Goal: Entertainment & Leisure: Consume media (video, audio)

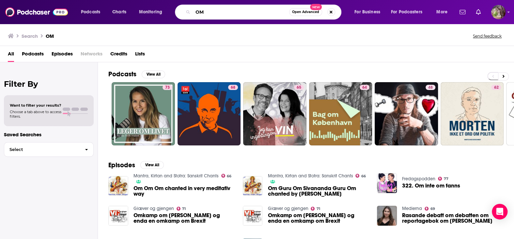
drag, startPoint x: 205, startPoint y: 14, endPoint x: 196, endPoint y: 14, distance: 8.2
click at [196, 14] on input "OM" at bounding box center [241, 12] width 96 height 10
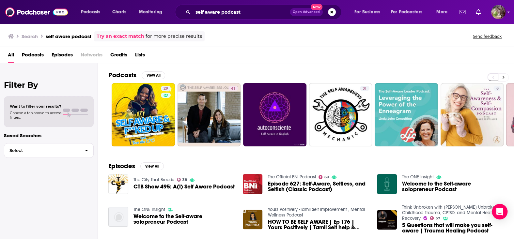
click at [501, 77] on button at bounding box center [503, 77] width 11 height 8
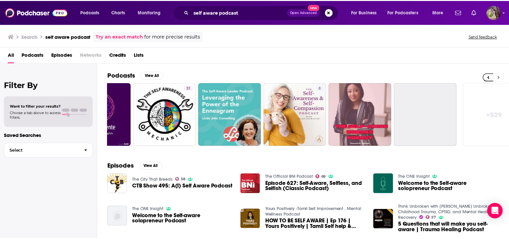
scroll to position [0, 194]
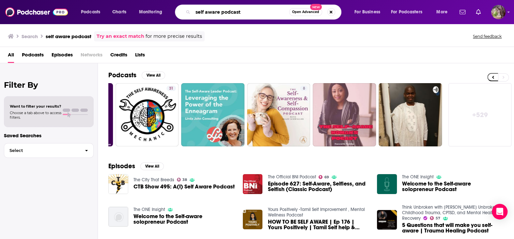
drag, startPoint x: 246, startPoint y: 14, endPoint x: 181, endPoint y: 14, distance: 65.6
click at [181, 14] on div "self aware podcast Open Advanced New" at bounding box center [258, 12] width 166 height 15
type input "higher density living"
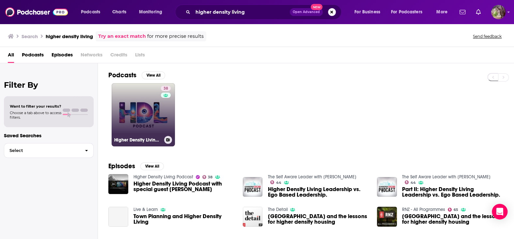
click at [151, 112] on link "38 Higher Density Living Podcast" at bounding box center [143, 114] width 63 height 63
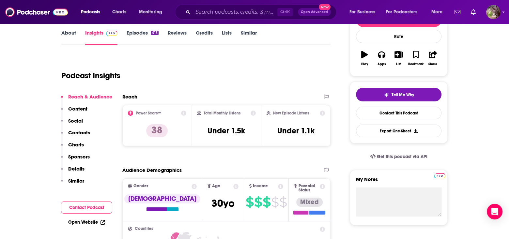
scroll to position [33, 0]
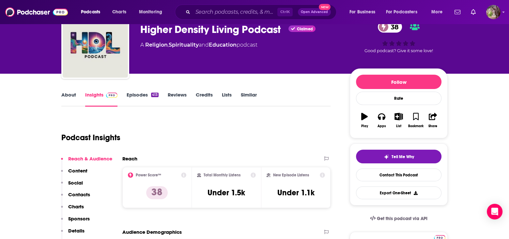
click at [70, 96] on link "About" at bounding box center [68, 99] width 15 height 15
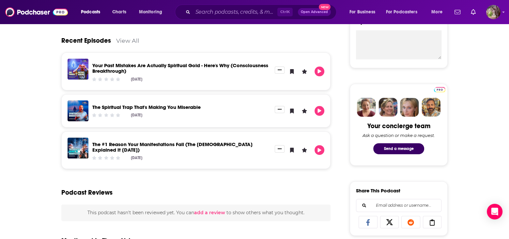
scroll to position [261, 0]
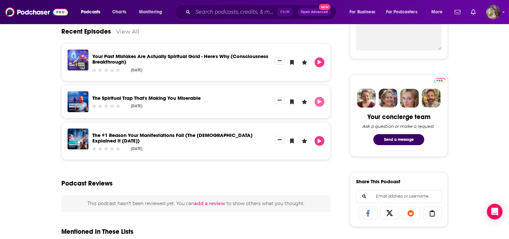
click at [319, 100] on icon "Play" at bounding box center [319, 102] width 4 height 4
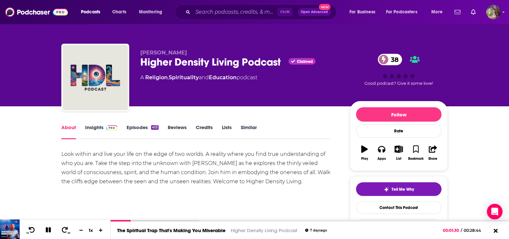
scroll to position [131, 0]
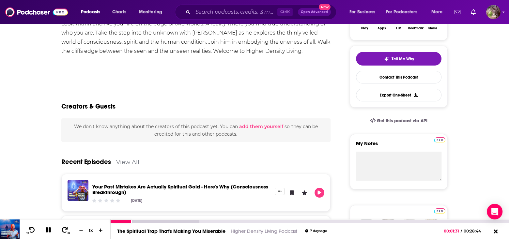
click at [47, 228] on icon at bounding box center [48, 229] width 5 height 5
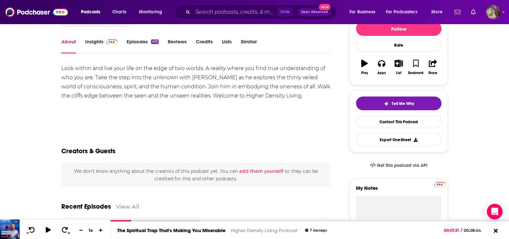
scroll to position [0, 0]
